Goal: Information Seeking & Learning: Find specific fact

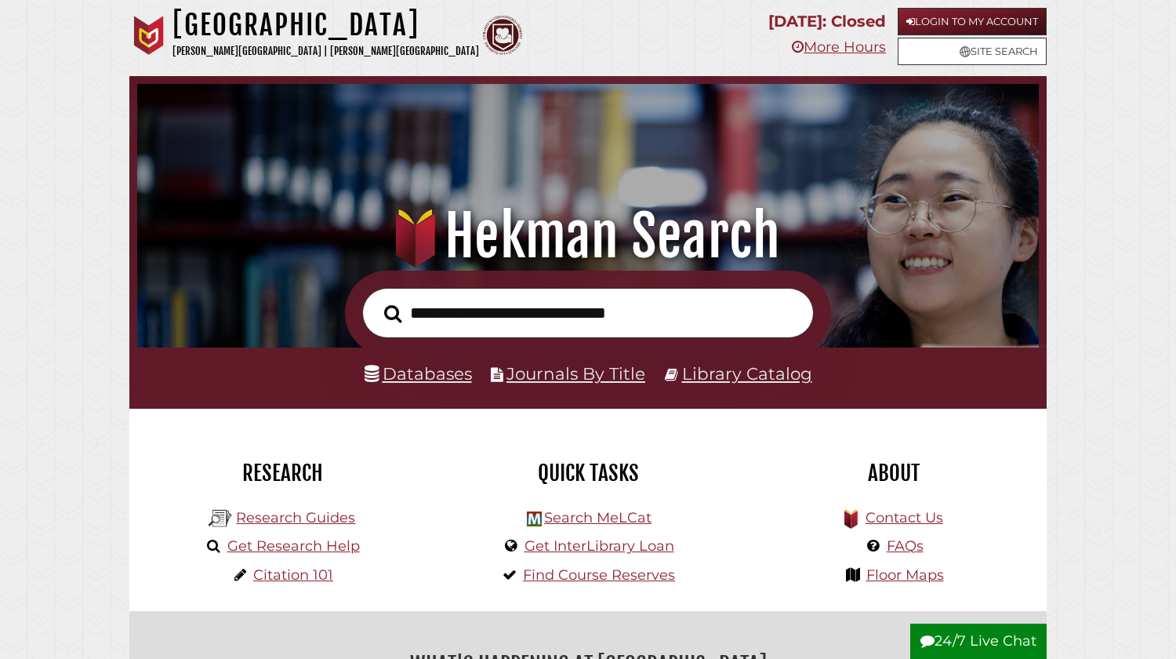
scroll to position [298, 894]
click at [433, 374] on link "Databases" at bounding box center [418, 373] width 107 height 20
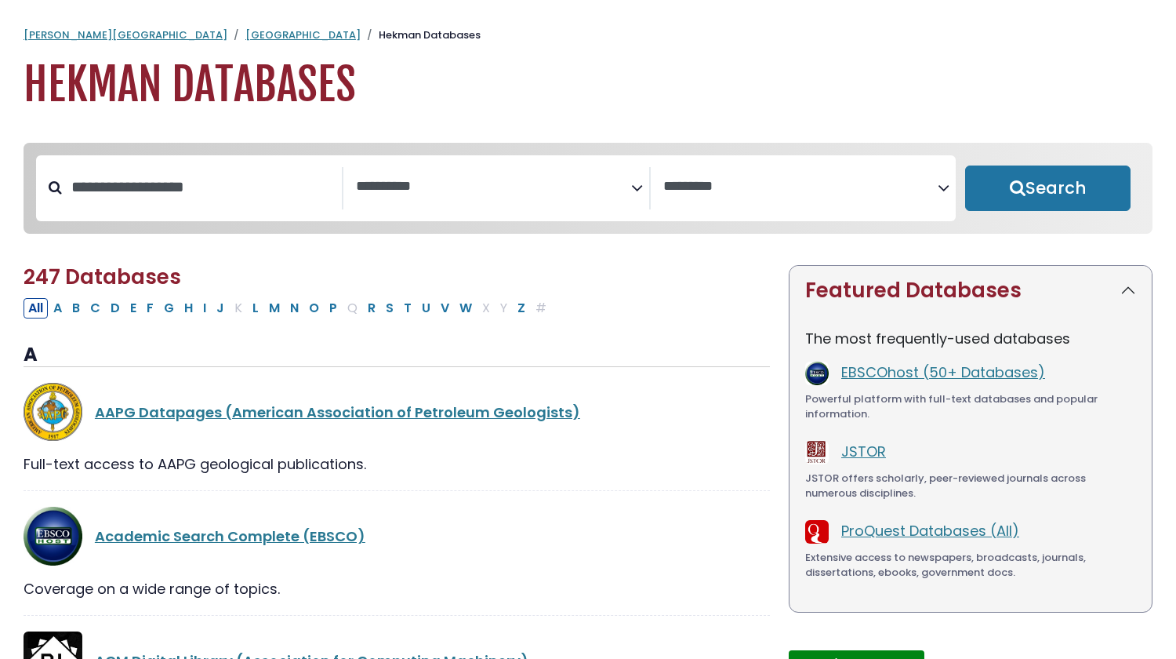
select select "Database Subject Filter"
select select "Database Vendors Filter"
click at [324, 198] on input "Search database by title or keyword" at bounding box center [202, 187] width 280 height 26
type input "********"
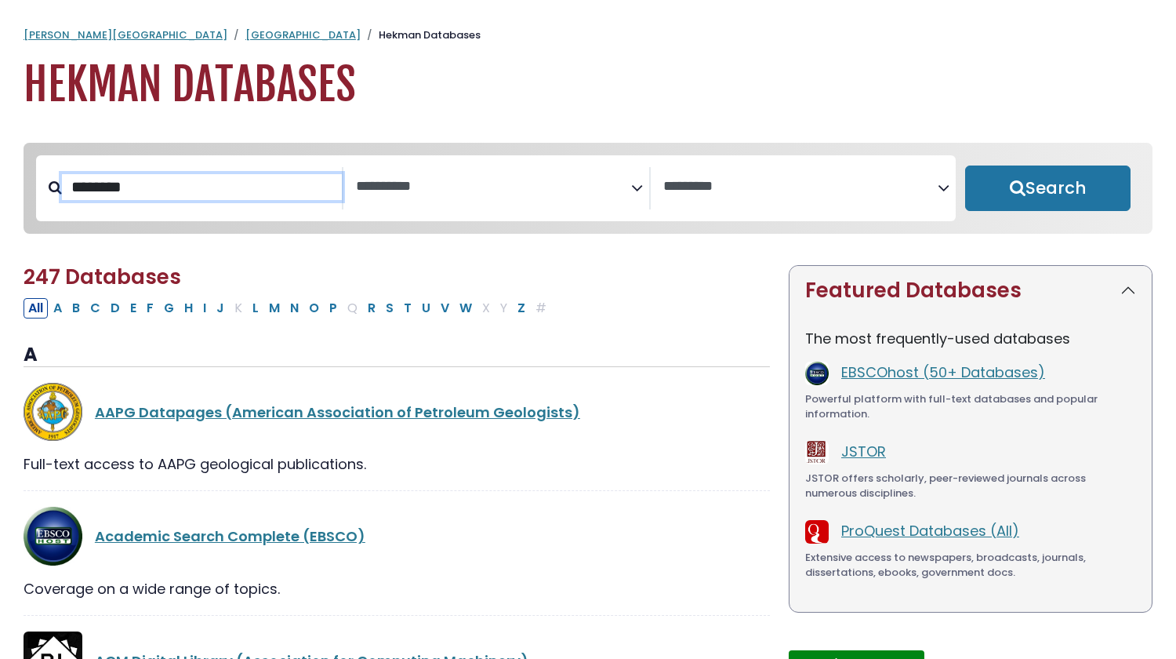
click at [965, 165] on button "Search" at bounding box center [1047, 187] width 165 height 45
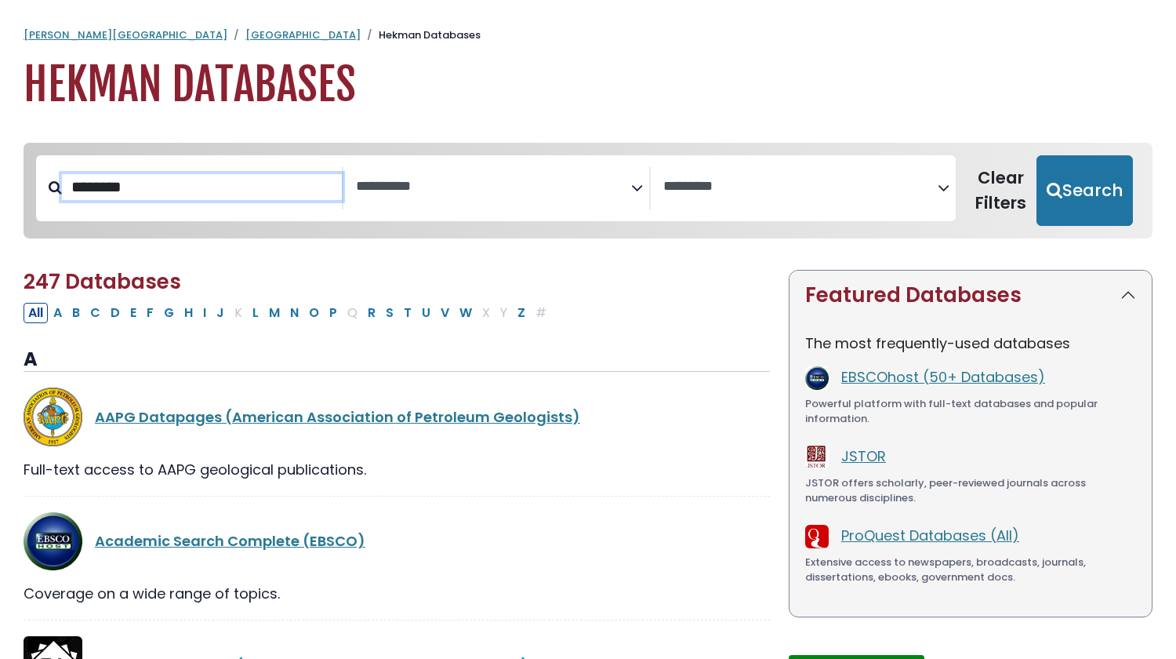
select select "Database Subject Filter"
select select "Database Vendors Filter"
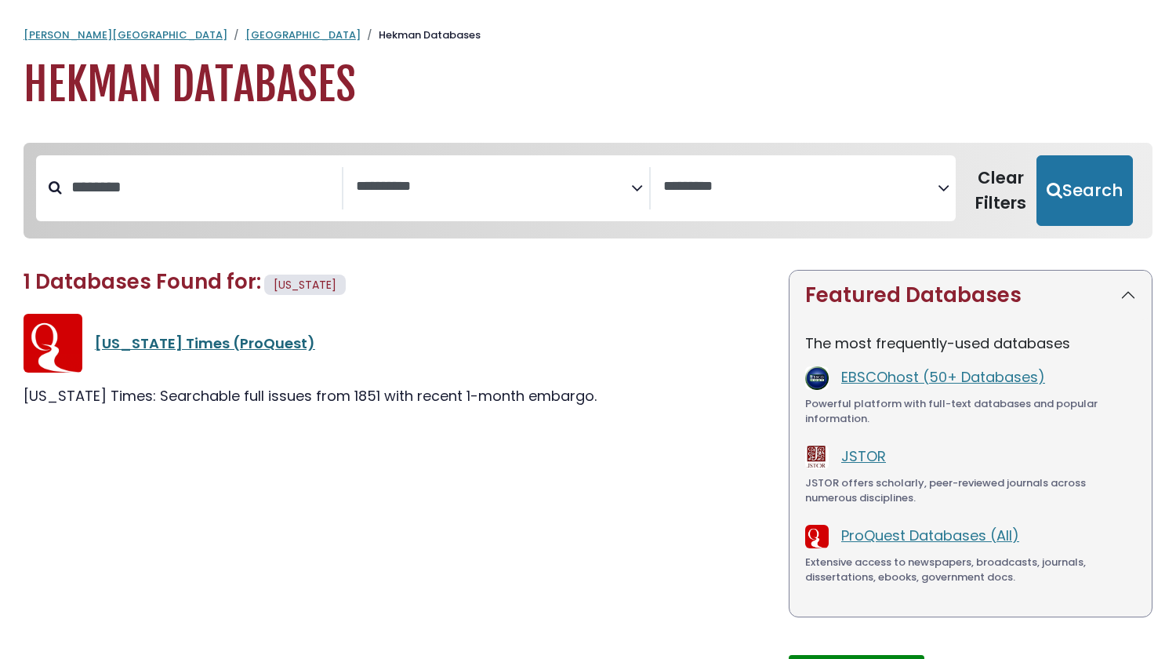
click at [249, 347] on link "New York Times (ProQuest)" at bounding box center [205, 343] width 220 height 20
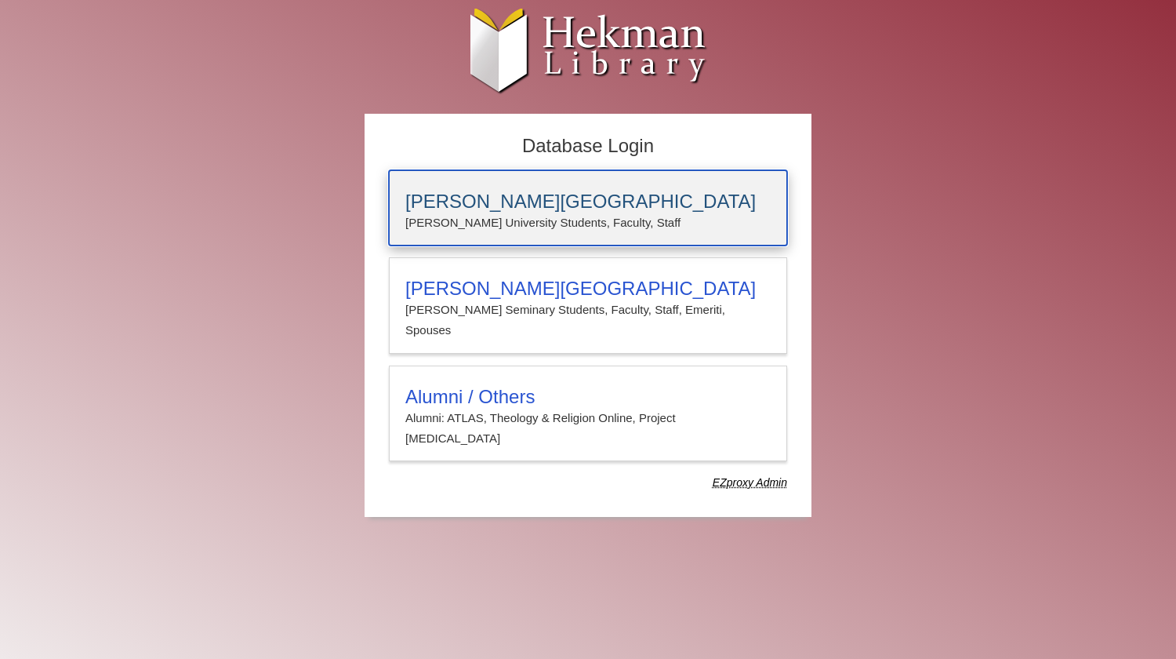
click at [485, 193] on h3 "Calvin University" at bounding box center [587, 202] width 365 height 22
